Goal: Obtain resource: Obtain resource

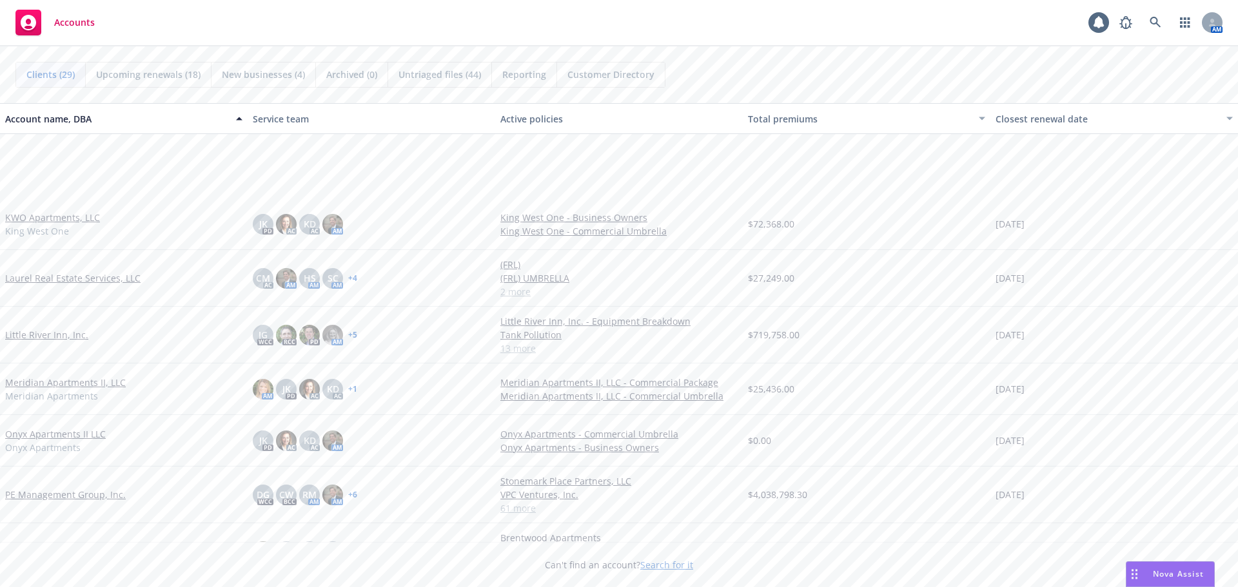
scroll to position [903, 0]
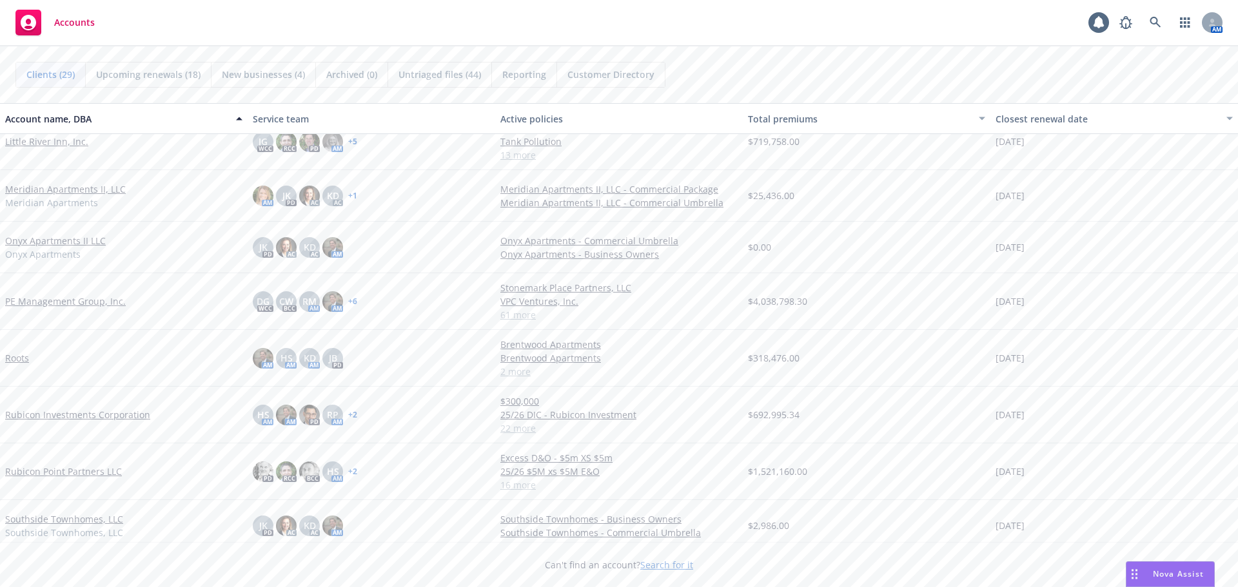
click at [26, 356] on link "Roots" at bounding box center [17, 358] width 24 height 14
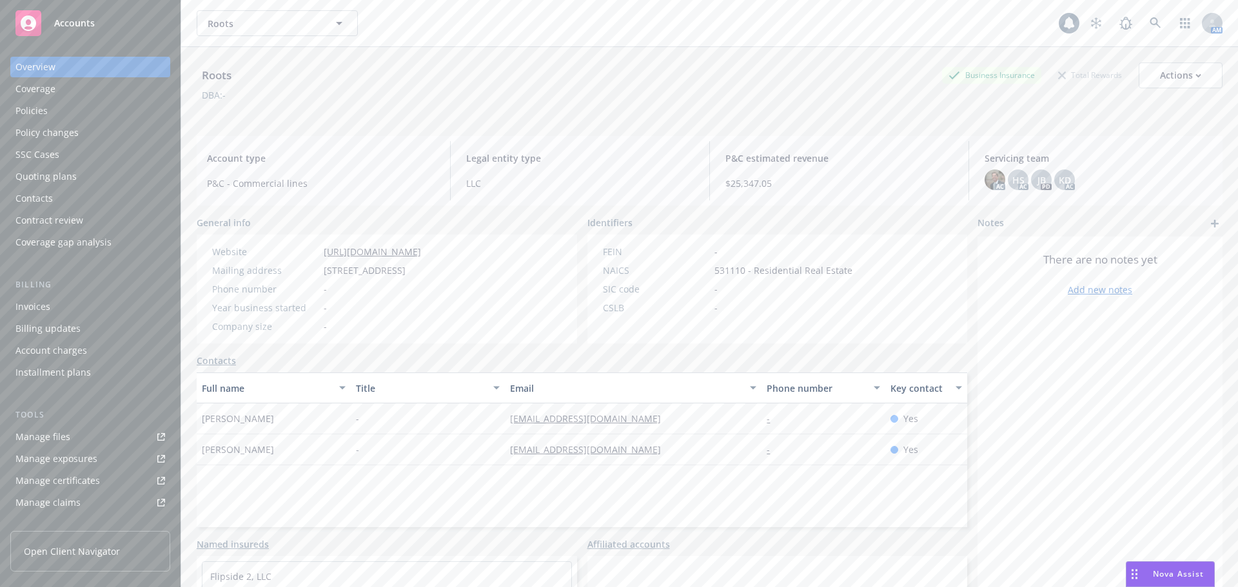
click at [58, 115] on div "Policies" at bounding box center [90, 111] width 150 height 21
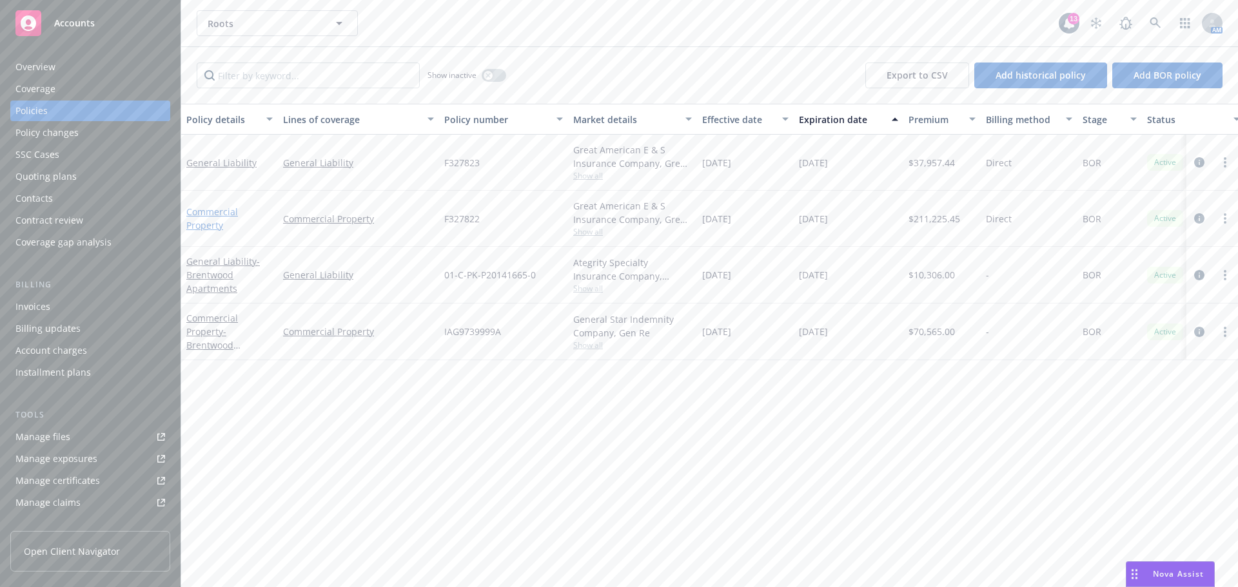
click at [194, 211] on link "Commercial Property" at bounding box center [212, 219] width 52 height 26
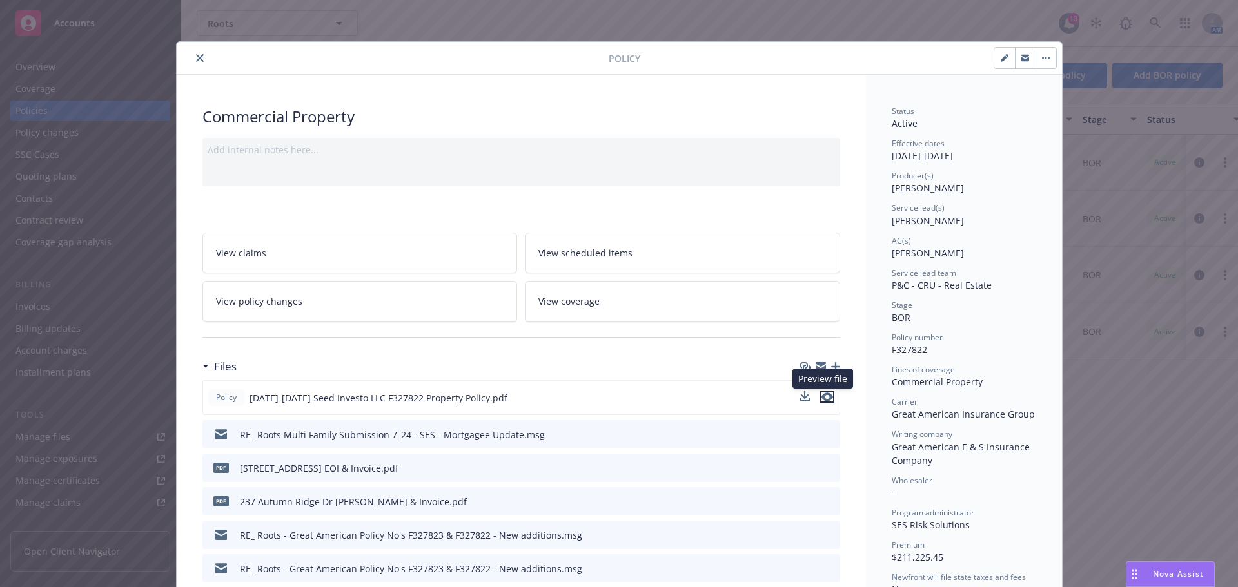
click at [821, 398] on icon "preview file" at bounding box center [827, 397] width 12 height 9
click at [822, 398] on icon at bounding box center [829, 398] width 14 height 14
